Goal: Task Accomplishment & Management: Complete application form

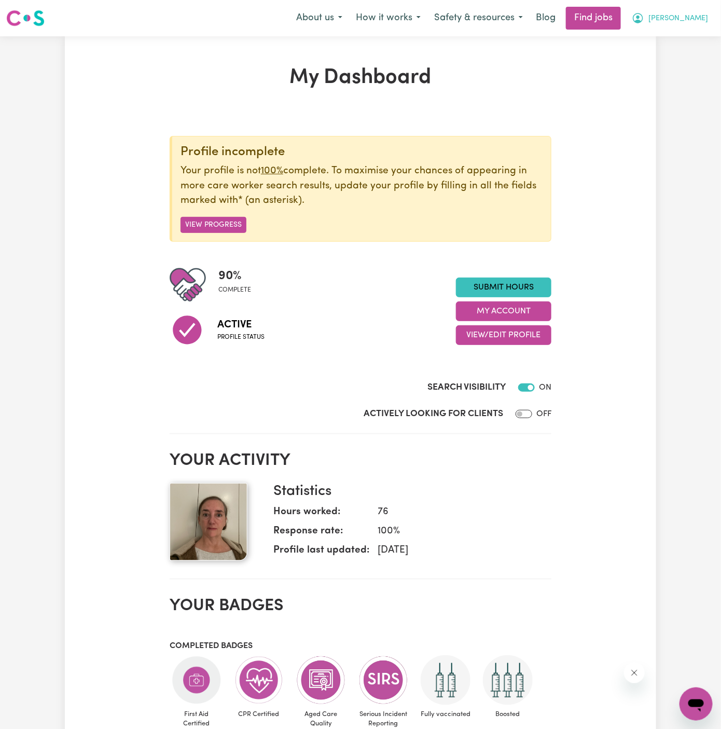
click at [698, 20] on span "[PERSON_NAME]" at bounding box center [678, 18] width 60 height 11
click at [698, 35] on link "My Account" at bounding box center [673, 41] width 82 height 20
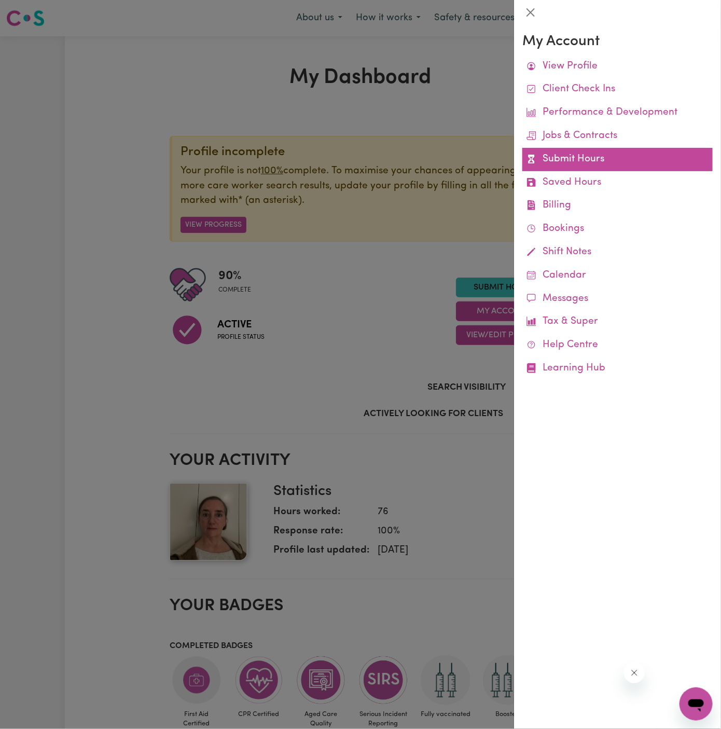
click at [554, 160] on link "Submit Hours" at bounding box center [617, 159] width 190 height 23
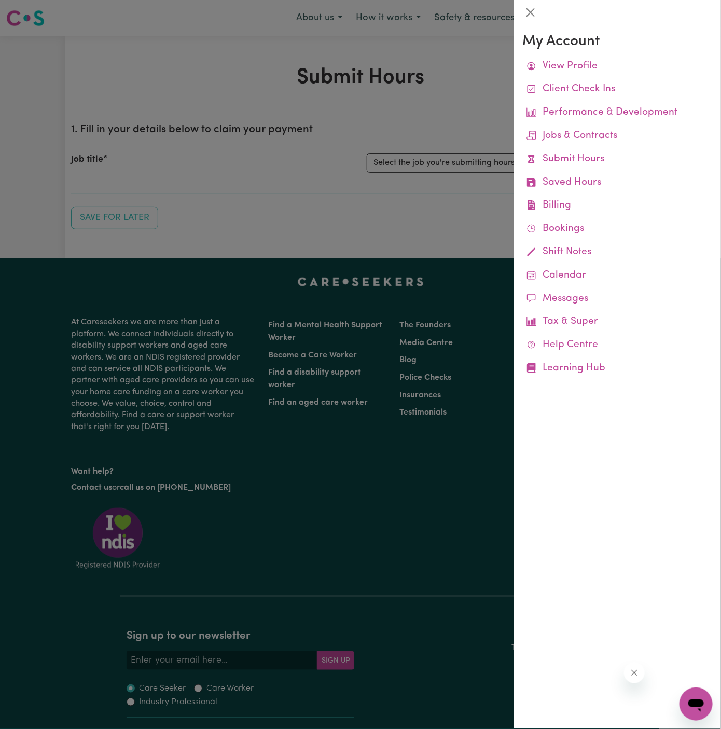
click at [457, 134] on div at bounding box center [360, 364] width 721 height 729
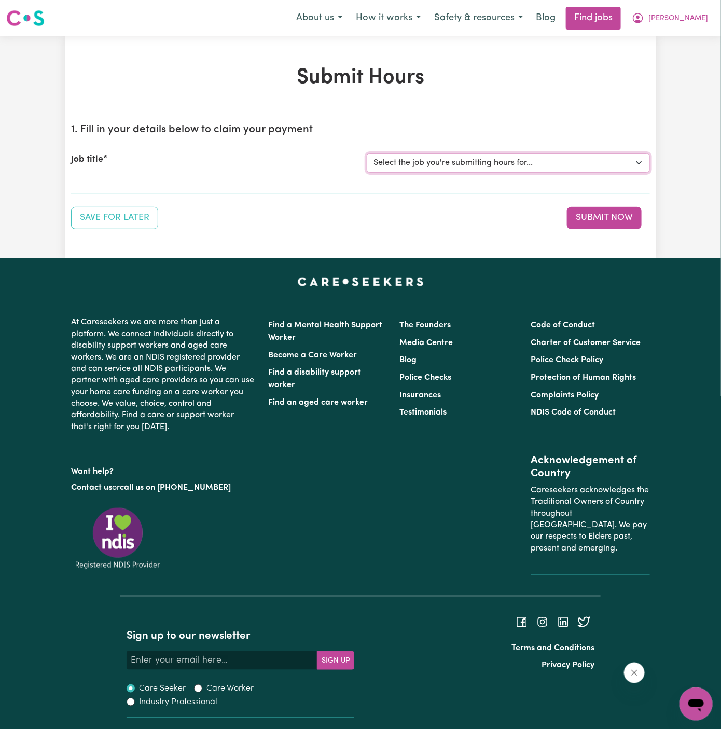
click at [480, 156] on select "Select the job you're submitting hours for... [[PERSON_NAME]] [DEMOGRAPHIC_DATA…" at bounding box center [508, 163] width 283 height 20
select select "14628"
click at [367, 153] on select "Select the job you're submitting hours for... [[PERSON_NAME]] [DEMOGRAPHIC_DATA…" at bounding box center [508, 163] width 283 height 20
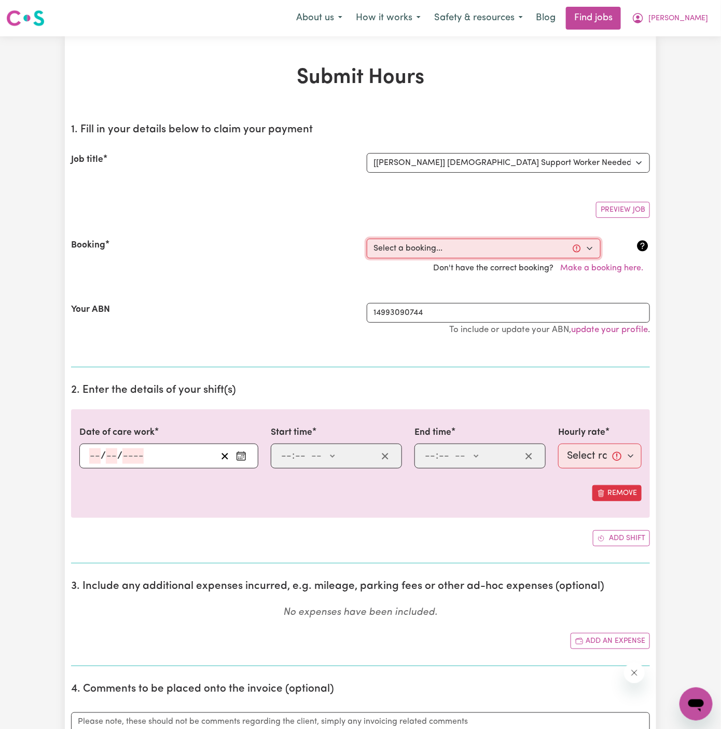
click at [499, 255] on select "Select a booking... [DATE] 12:30pm to 02:30pm (ONE-OFF) [DATE] 12:30pm to 02:30…" at bounding box center [484, 249] width 234 height 20
click at [481, 252] on select "Select a booking... [DATE] 12:30pm to 02:30pm (ONE-OFF) [DATE] 12:30pm to 02:30…" at bounding box center [484, 249] width 234 height 20
click at [707, 16] on span "[PERSON_NAME]" at bounding box center [678, 18] width 60 height 11
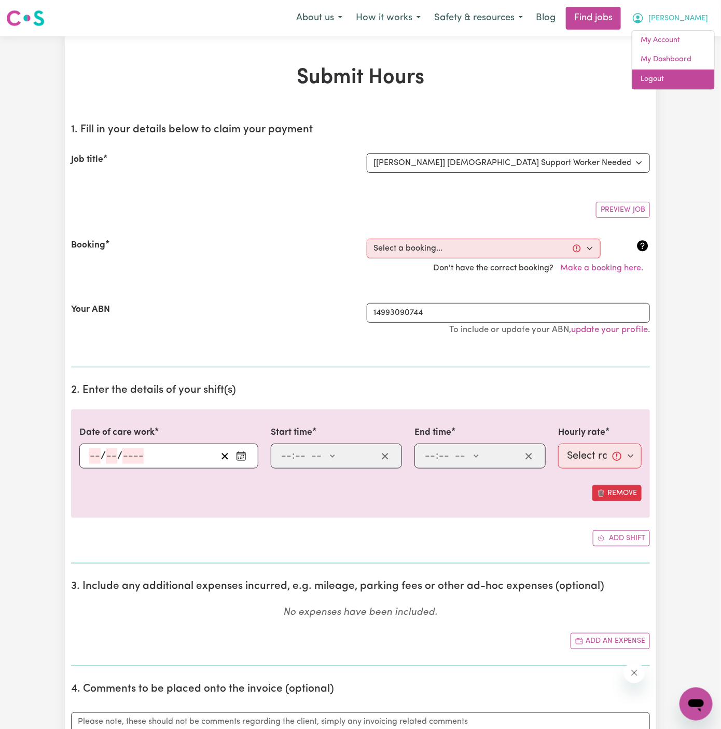
click at [677, 82] on link "Logout" at bounding box center [673, 80] width 82 height 20
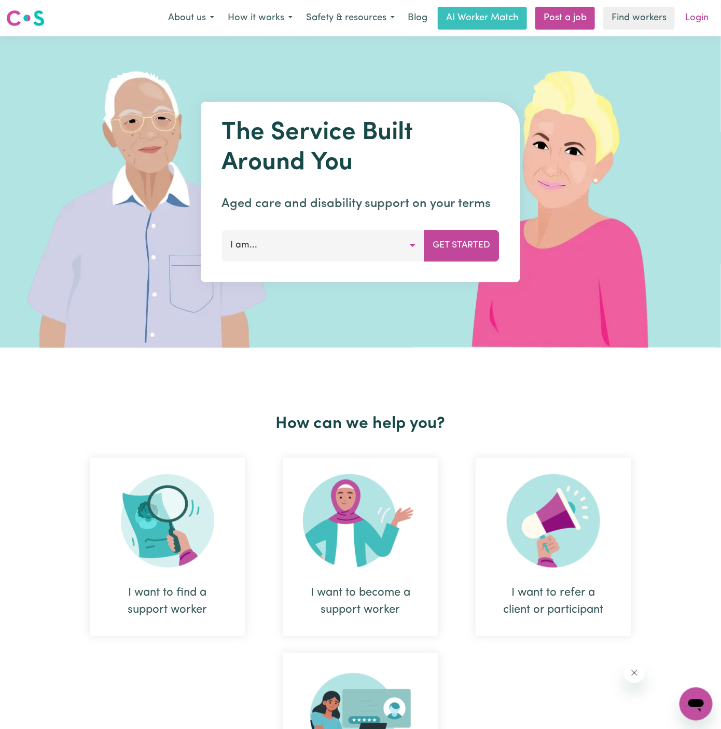
click at [694, 16] on link "Login" at bounding box center [697, 18] width 36 height 23
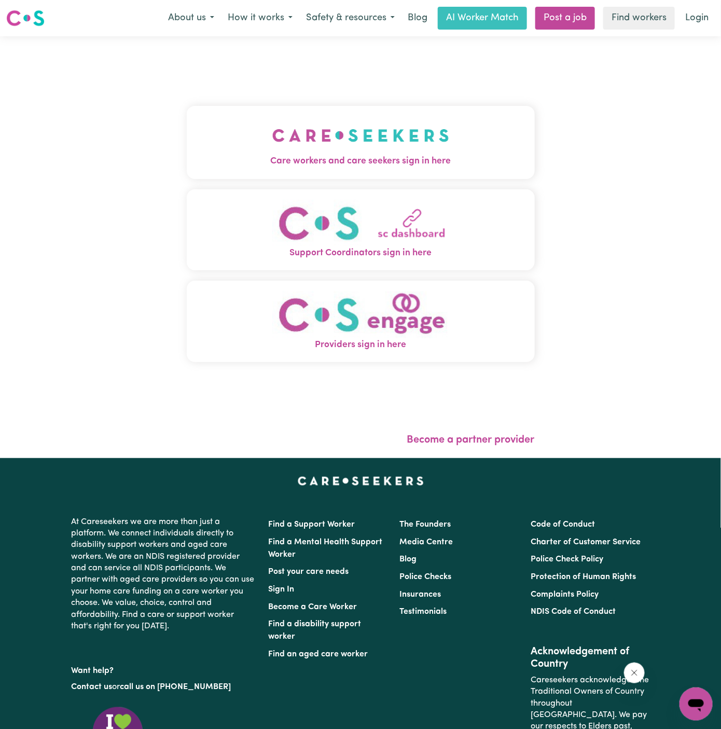
click at [388, 133] on img "Care workers and care seekers sign in here" at bounding box center [360, 135] width 177 height 38
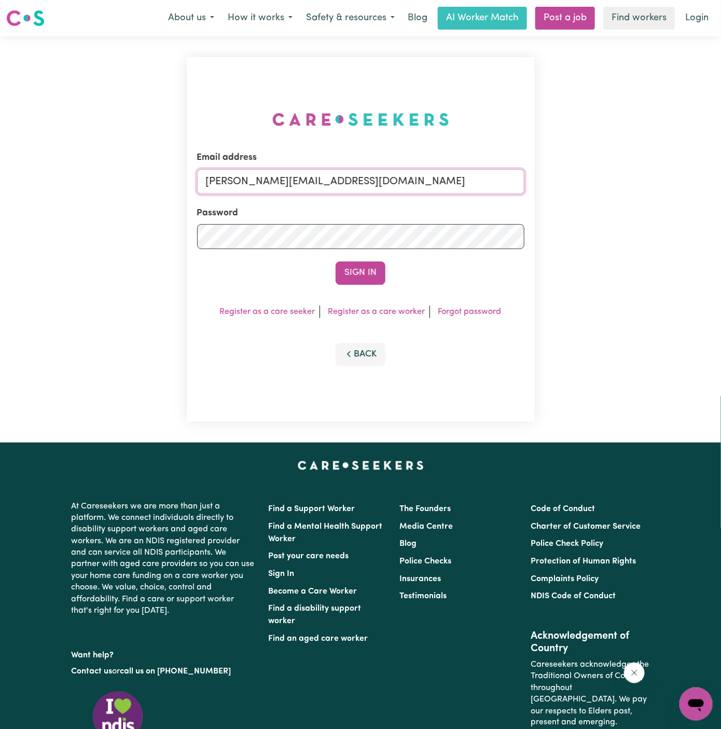
click at [444, 180] on input "[PERSON_NAME][EMAIL_ADDRESS][DOMAIN_NAME]" at bounding box center [360, 181] width 327 height 25
drag, startPoint x: 259, startPoint y: 182, endPoint x: 598, endPoint y: 186, distance: 339.2
click at [598, 186] on div "Email address [EMAIL_ADDRESS][DOMAIN_NAME] Password Sign In Register as a care …" at bounding box center [360, 239] width 721 height 406
click at [336, 261] on button "Sign In" at bounding box center [361, 272] width 50 height 23
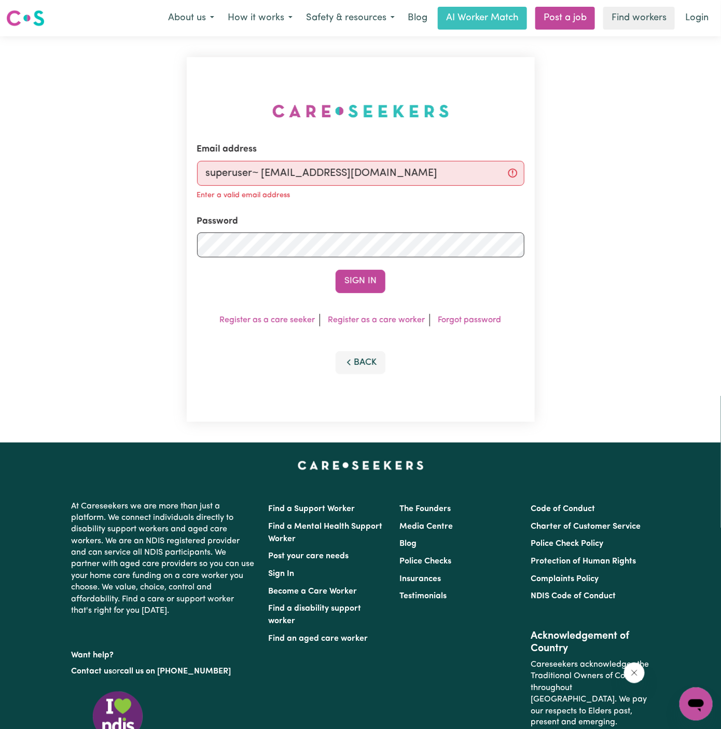
click at [262, 173] on input "superuser~ [EMAIL_ADDRESS][DOMAIN_NAME]" at bounding box center [360, 173] width 327 height 25
type input "[EMAIL_ADDRESS][DOMAIN_NAME]"
click at [336, 270] on button "Sign In" at bounding box center [361, 281] width 50 height 23
